Goal: Task Accomplishment & Management: Manage account settings

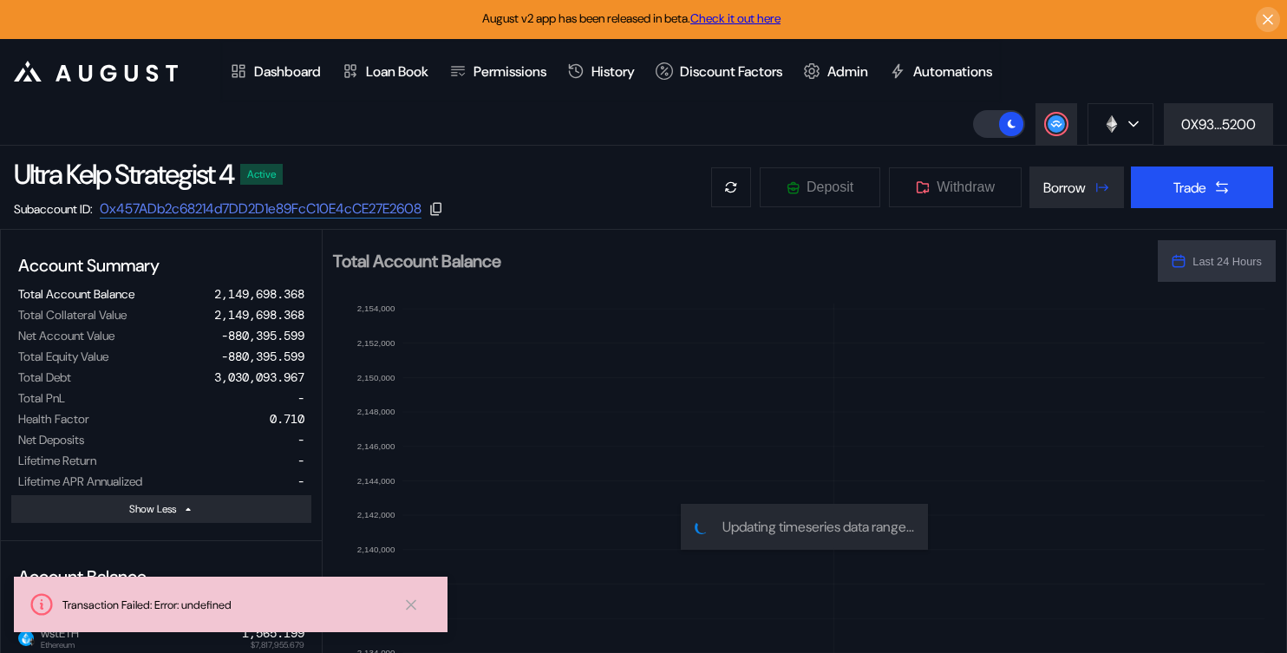
select select "*"
click at [1202, 115] on div "0X93...5200" at bounding box center [1218, 124] width 75 height 18
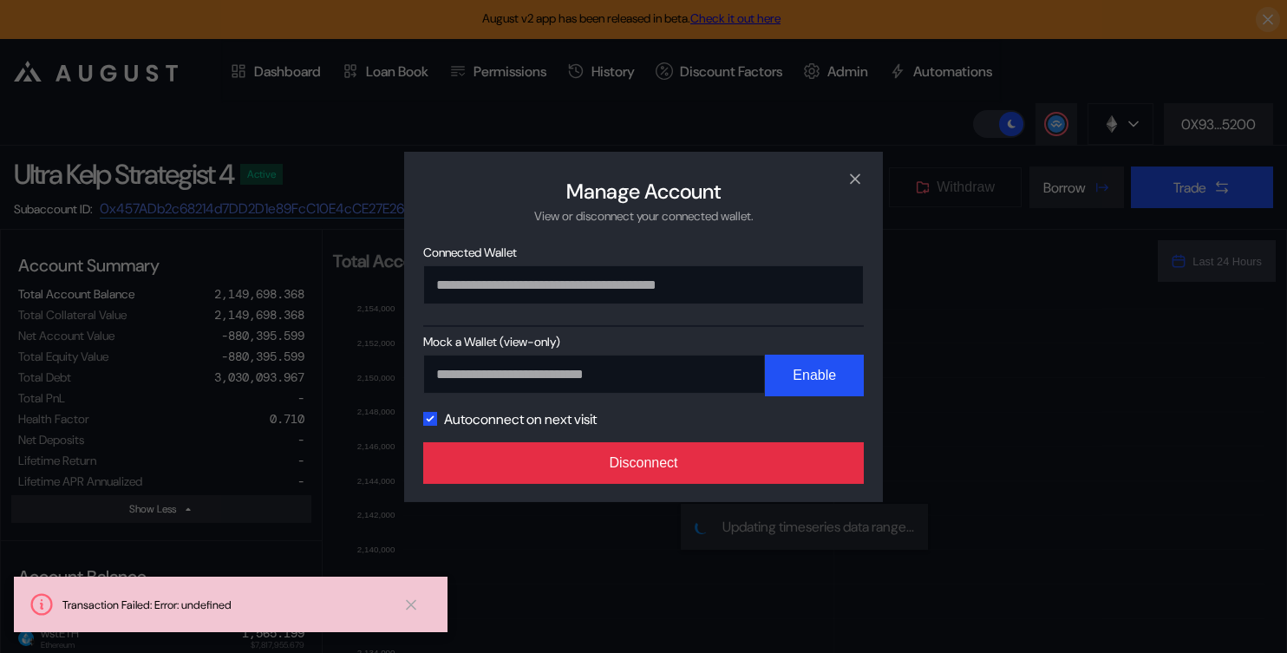
click at [776, 468] on button "Disconnect" at bounding box center [643, 463] width 441 height 42
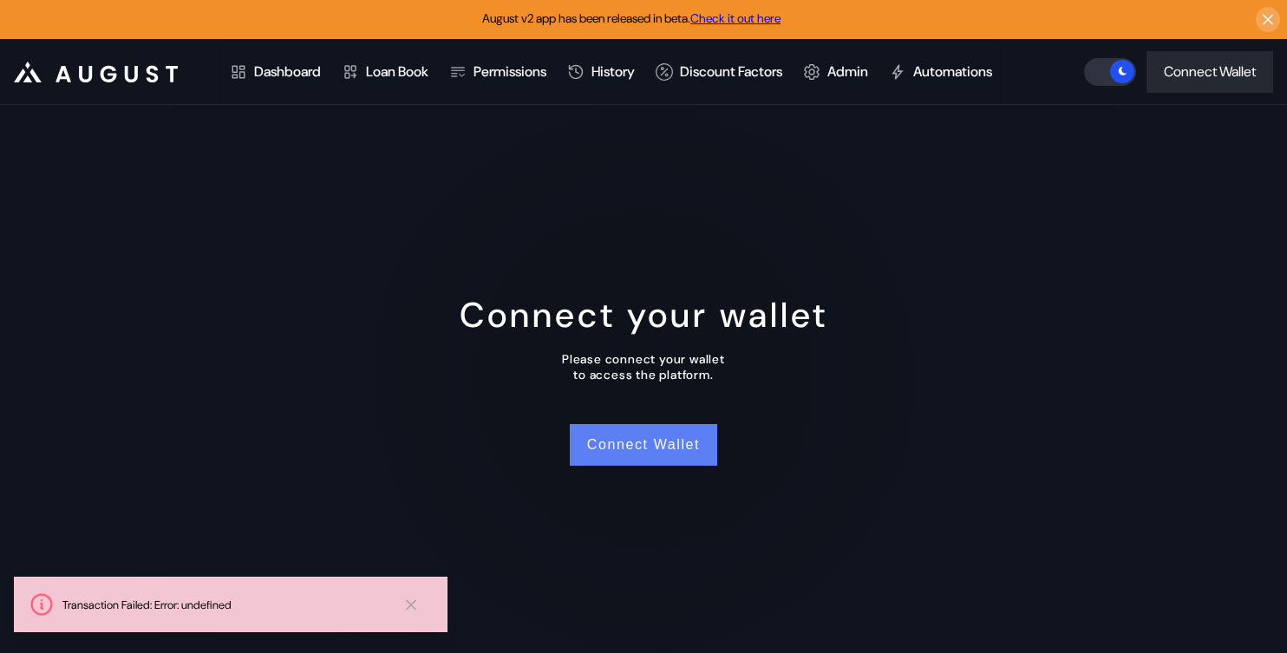
click at [685, 457] on button "Connect Wallet" at bounding box center [643, 445] width 147 height 42
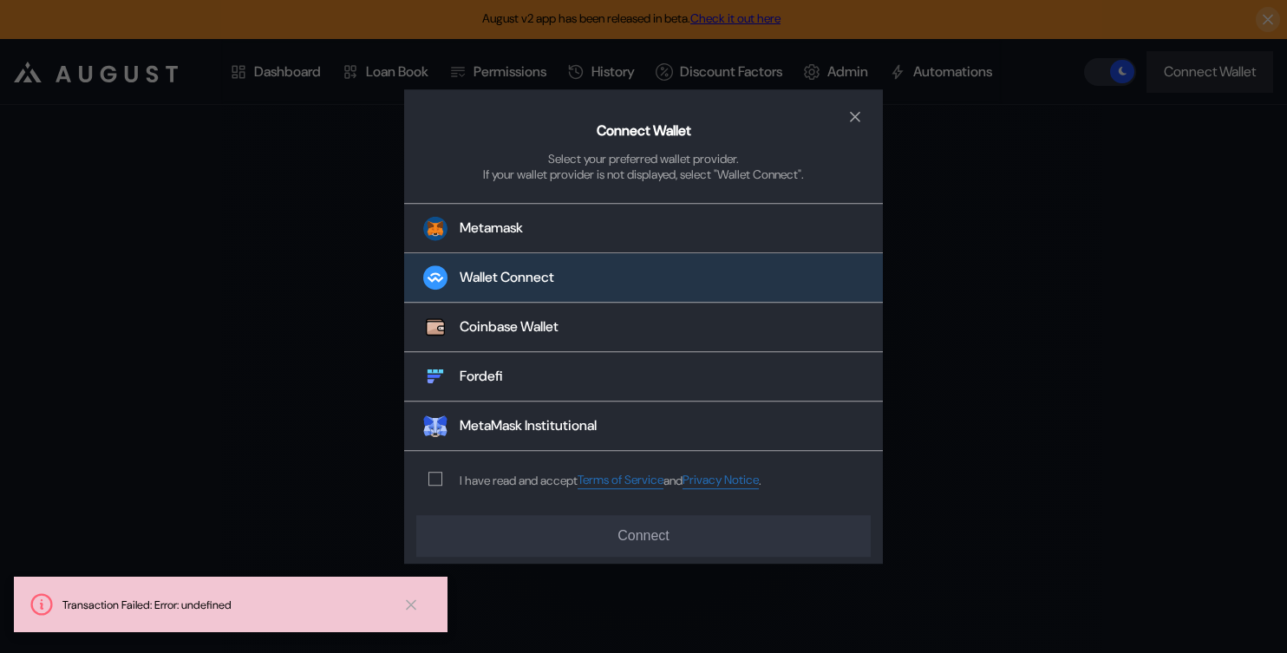
click at [514, 272] on div "Wallet Connect" at bounding box center [507, 278] width 95 height 18
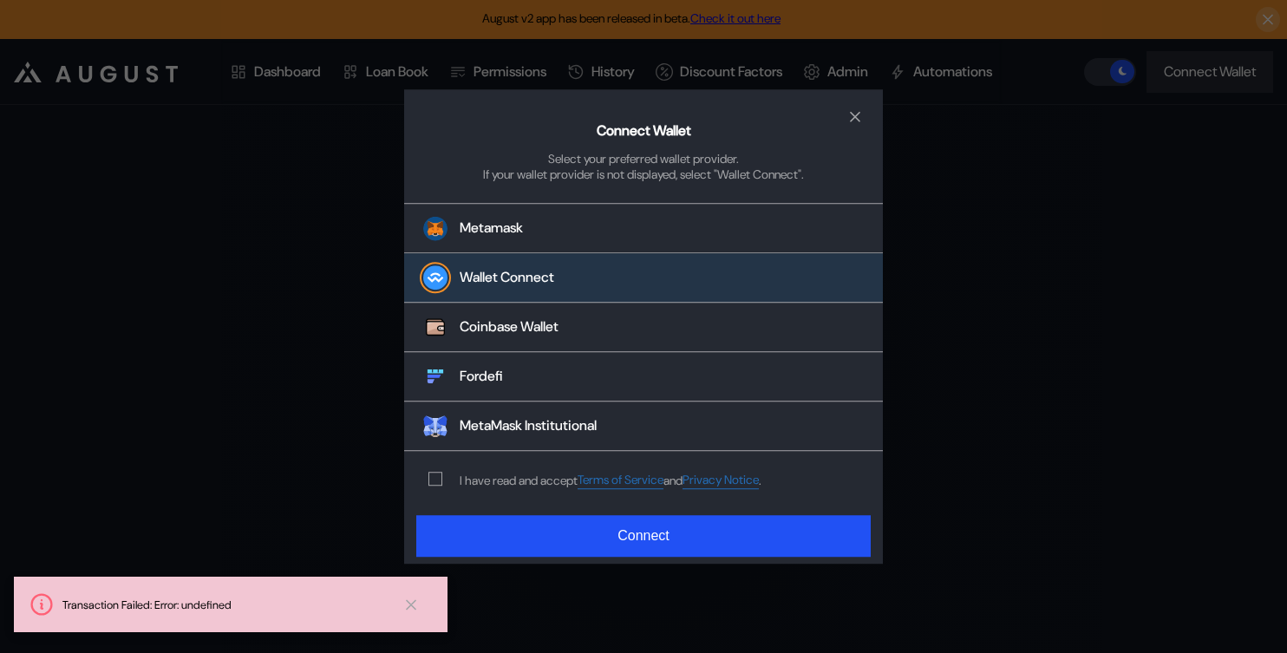
click at [432, 487] on div "I have read and accept Terms of Service and Privacy Notice ." at bounding box center [591, 480] width 375 height 57
click at [438, 483] on span "modal" at bounding box center [435, 480] width 12 height 12
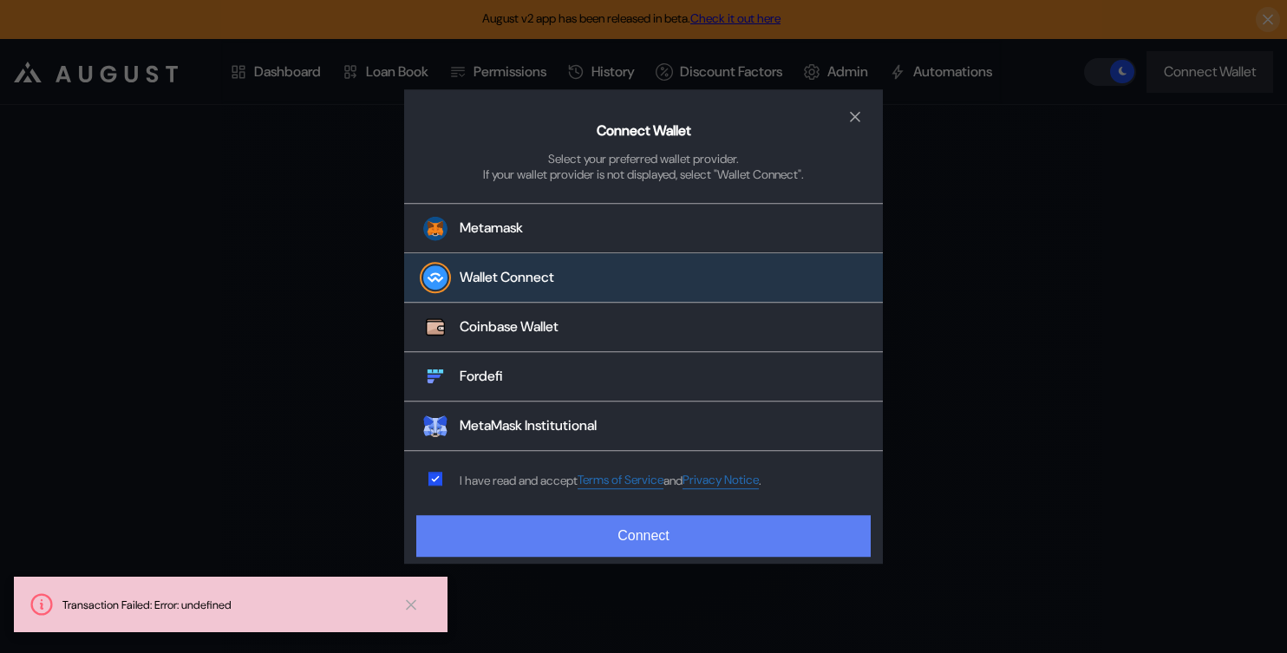
click at [487, 543] on button "Connect" at bounding box center [643, 536] width 455 height 42
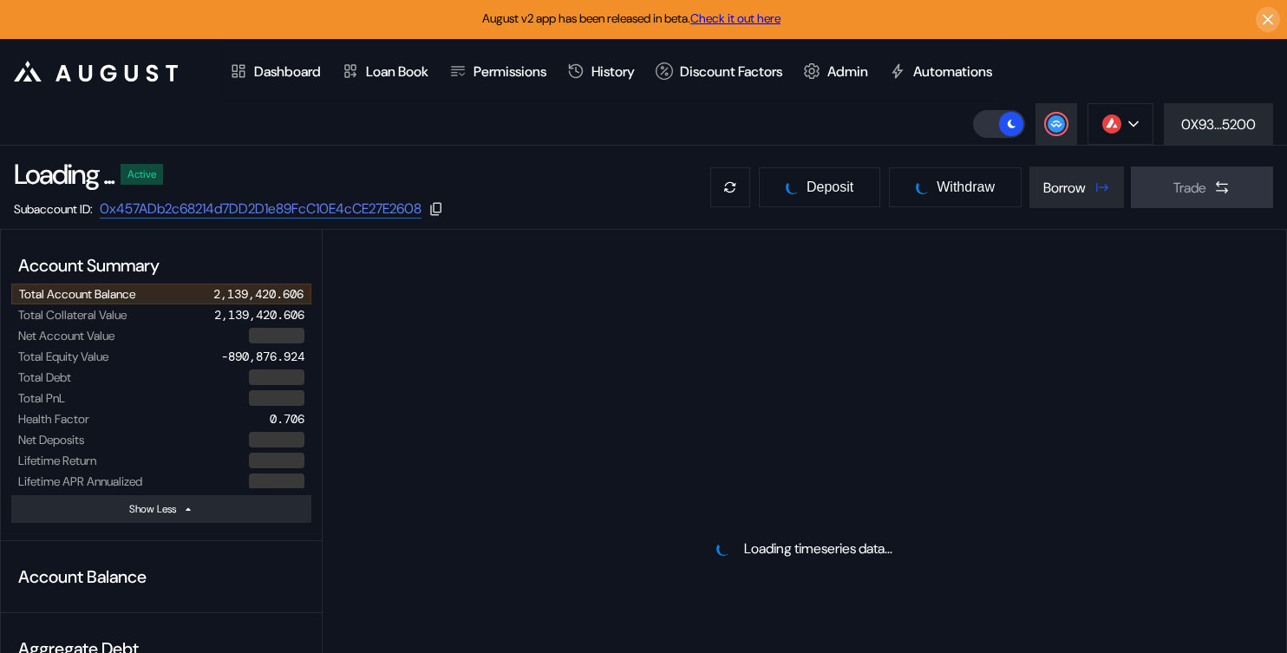
select select "*"
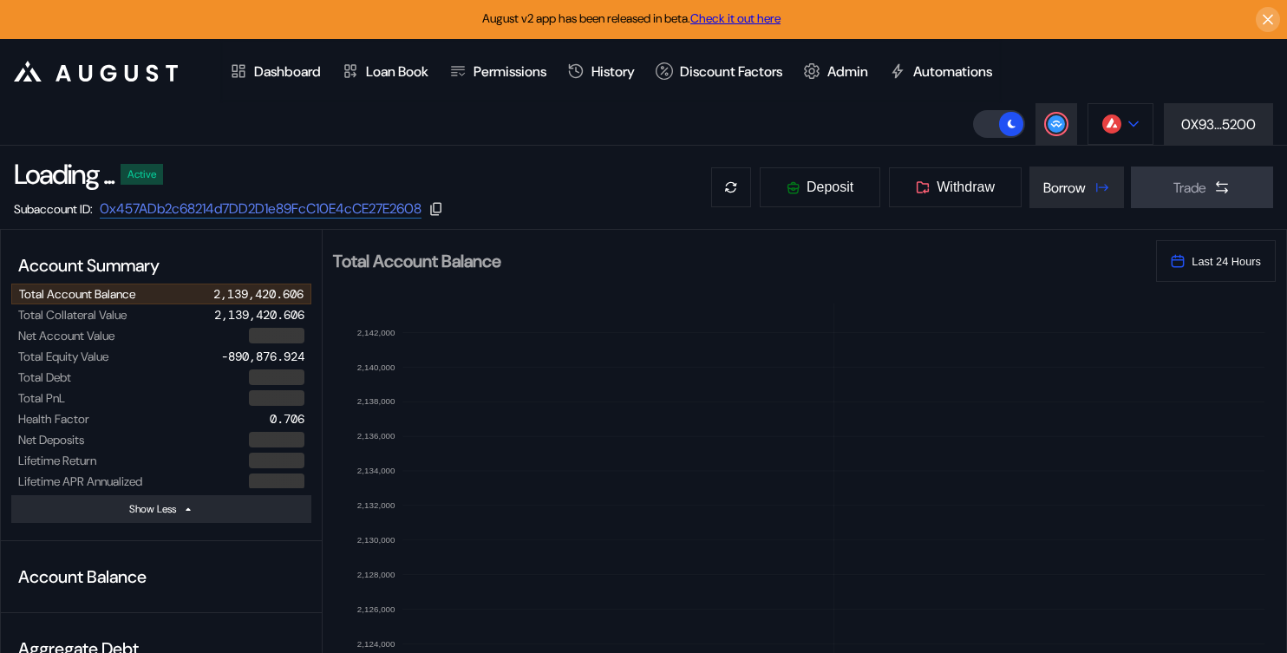
click at [1104, 130] on img at bounding box center [1112, 124] width 19 height 19
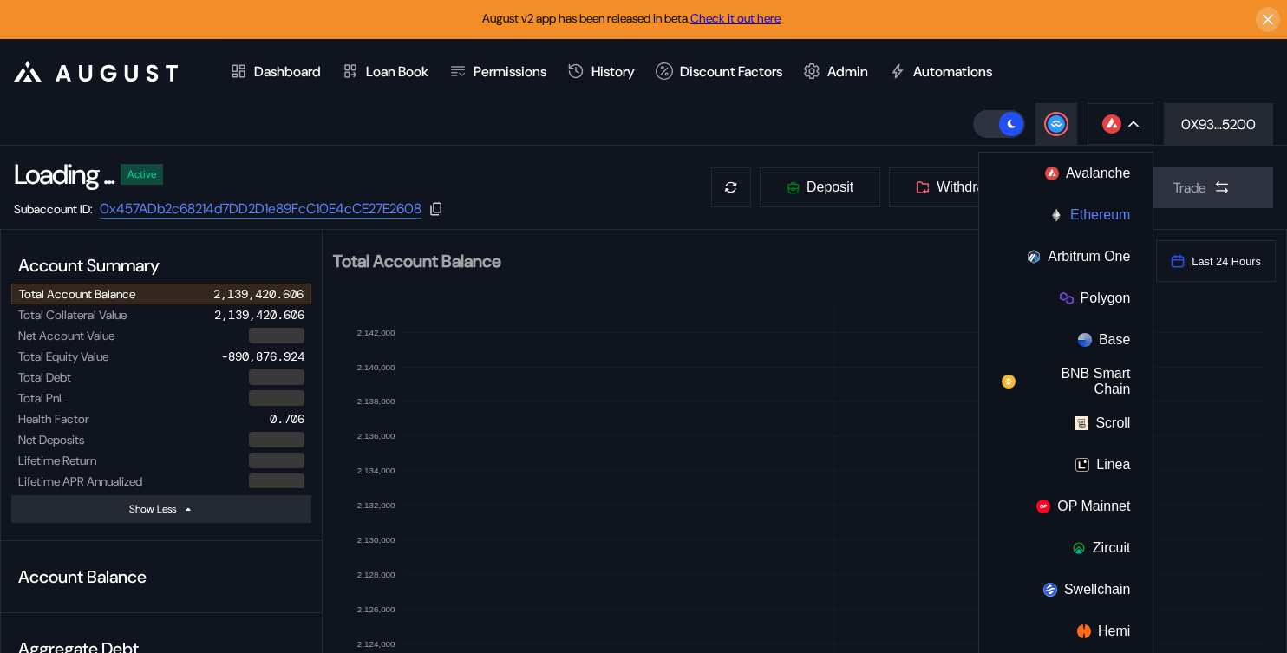
click at [1081, 214] on button "Ethereum" at bounding box center [1065, 215] width 173 height 42
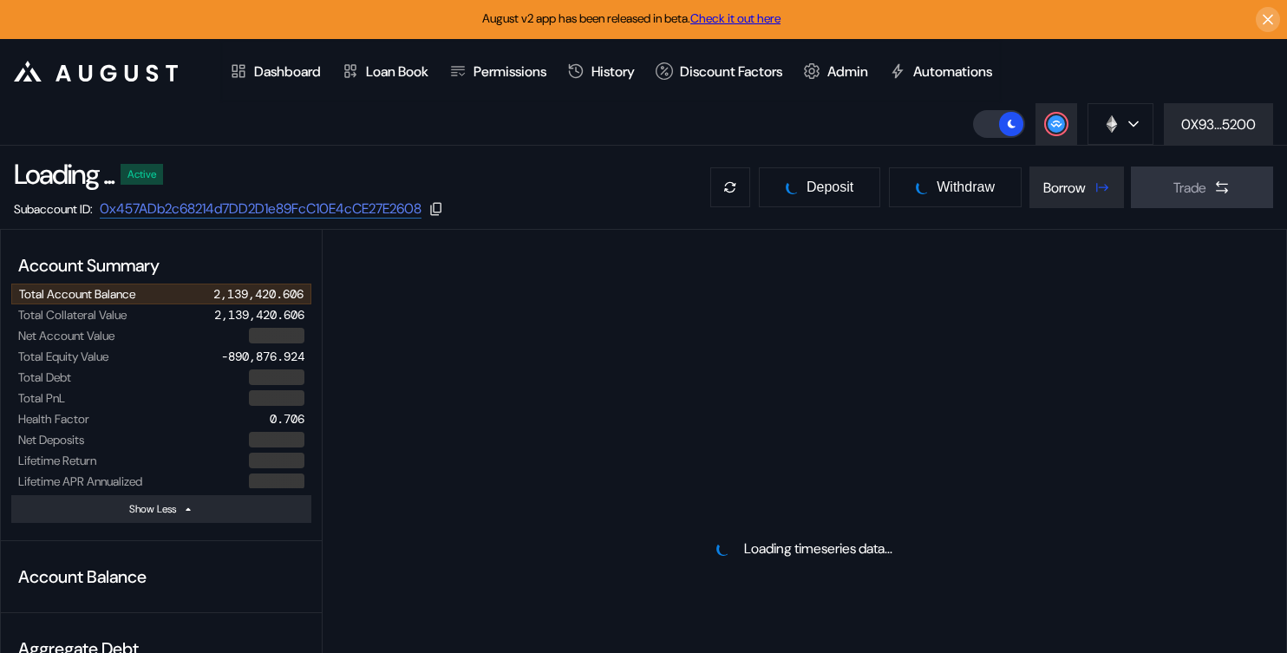
select select "*"
